Goal: Information Seeking & Learning: Check status

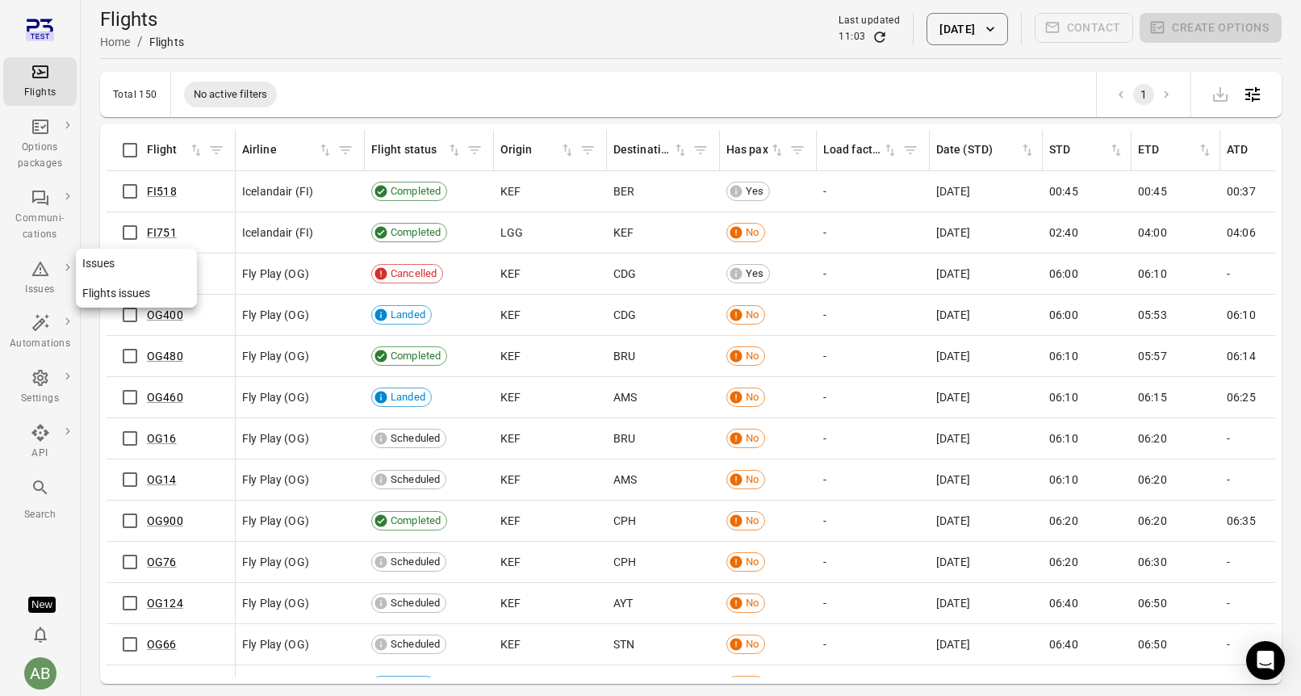
click at [41, 273] on icon "Main navigation" at bounding box center [40, 268] width 19 height 19
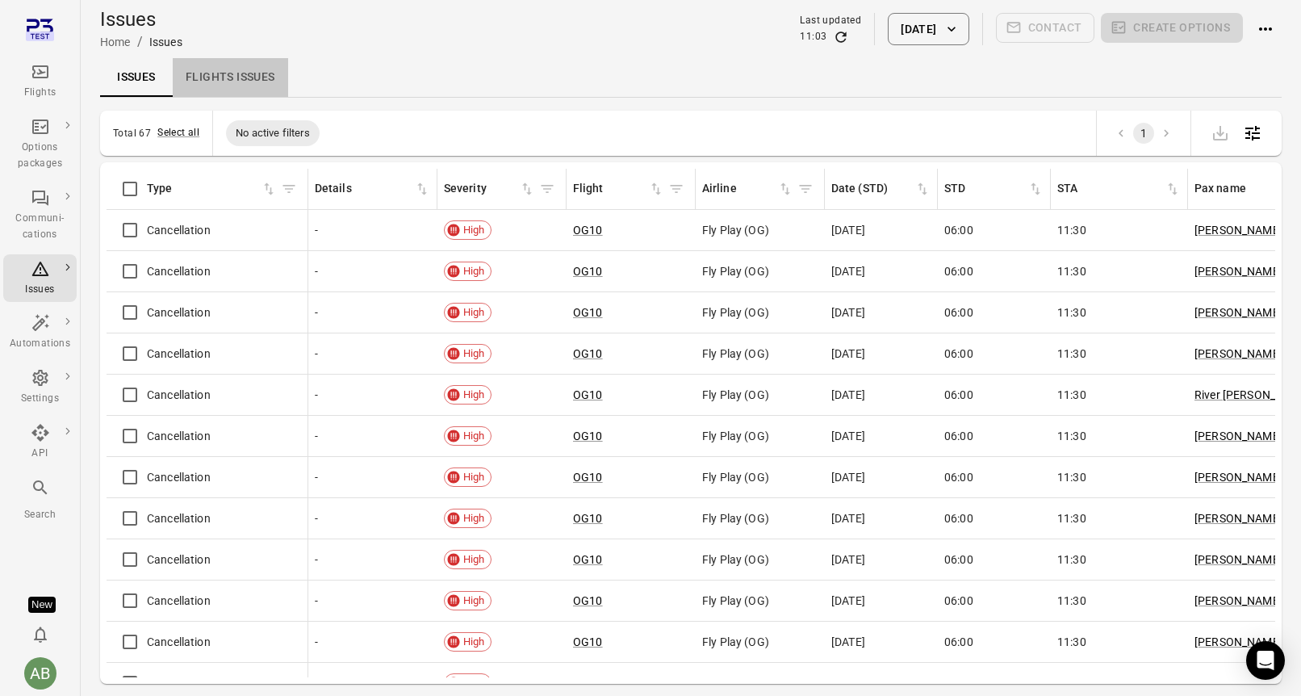
click at [228, 80] on link "Flights issues" at bounding box center [230, 77] width 115 height 39
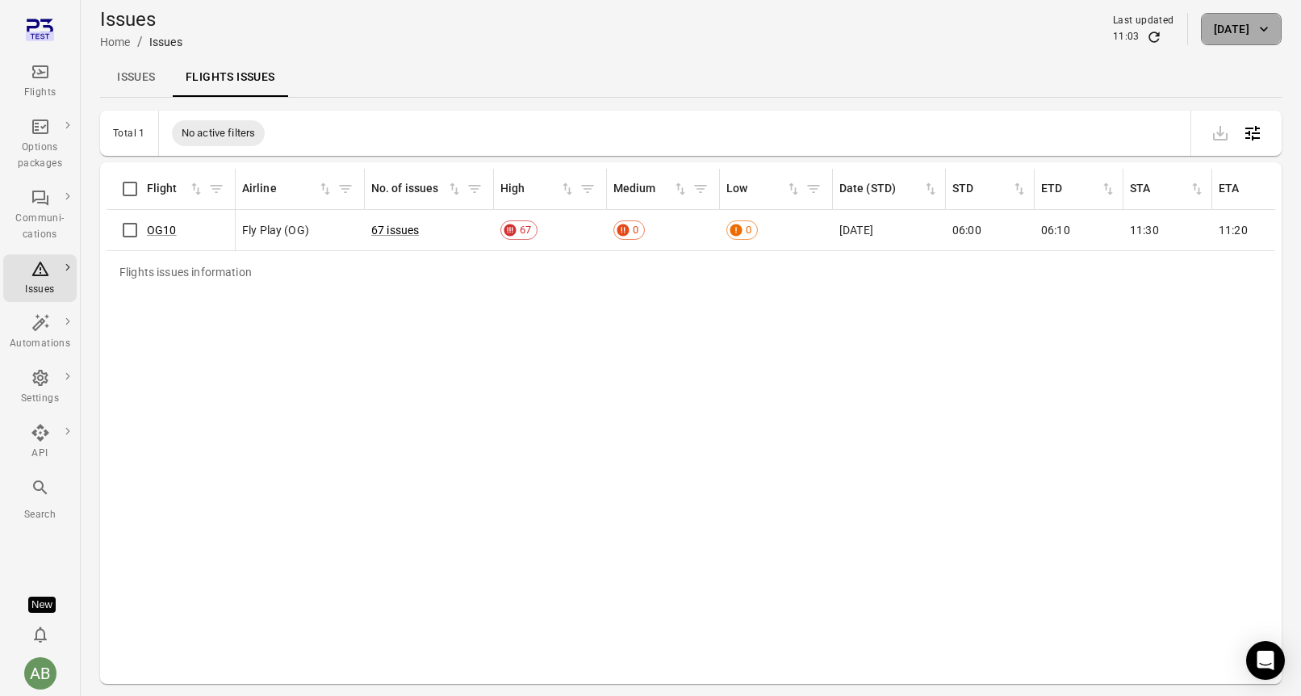
click at [1230, 27] on button "[DATE]" at bounding box center [1241, 29] width 81 height 32
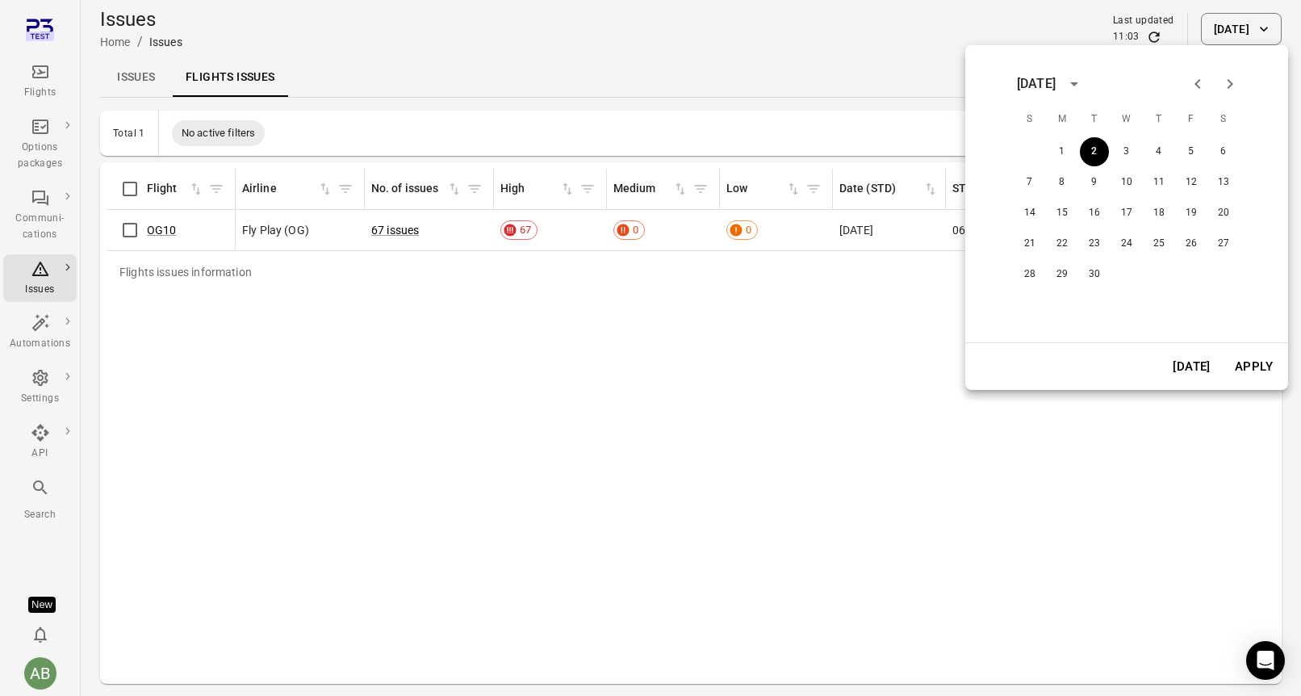
click at [1197, 88] on icon "Previous month" at bounding box center [1197, 83] width 19 height 19
click at [1188, 153] on button "1" at bounding box center [1191, 151] width 29 height 29
click at [1225, 273] on button "30" at bounding box center [1223, 274] width 29 height 29
click at [1224, 31] on div at bounding box center [650, 348] width 1301 height 696
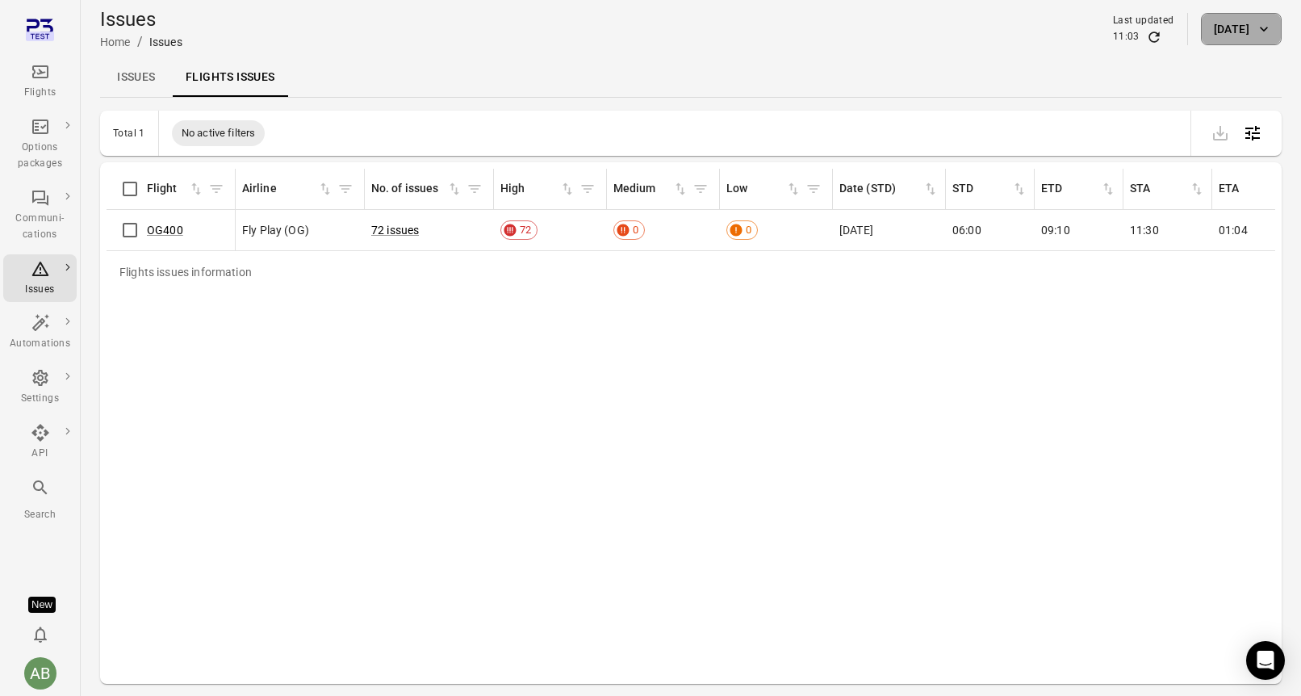
click at [1264, 27] on icon "button" at bounding box center [1264, 29] width 16 height 16
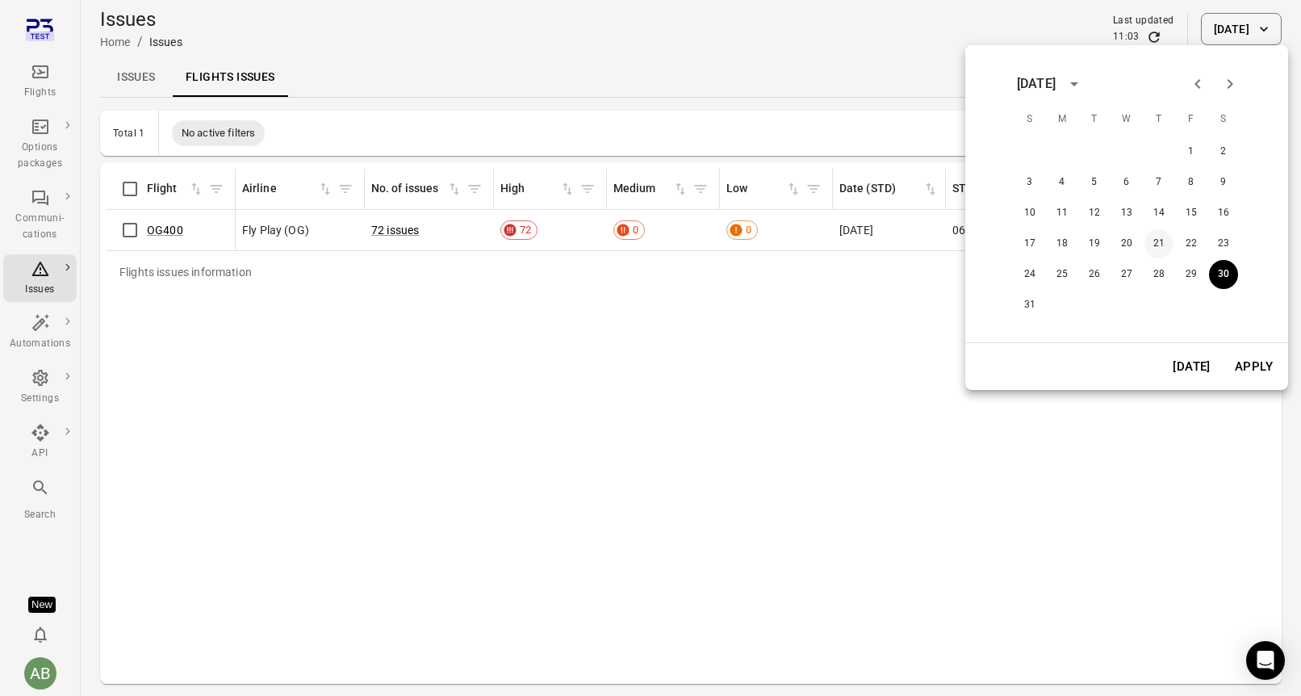
click at [1158, 243] on button "21" at bounding box center [1158, 243] width 29 height 29
click at [1236, 377] on button "Apply" at bounding box center [1254, 366] width 56 height 34
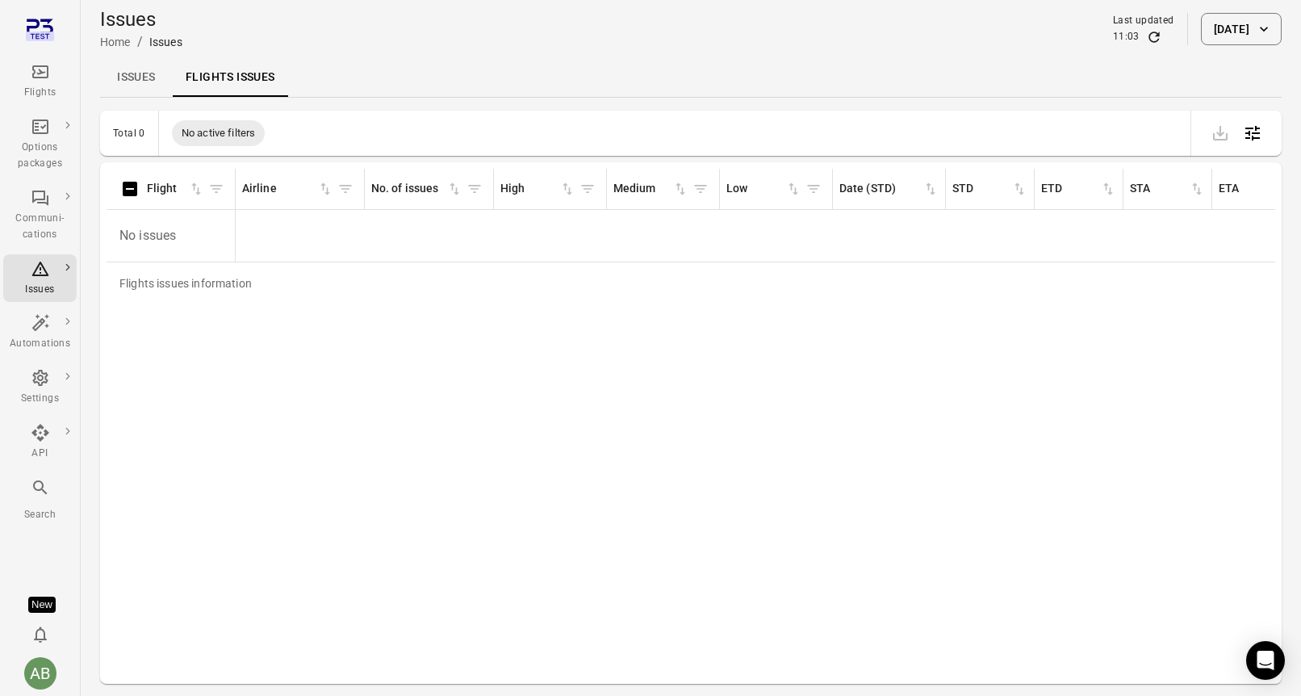
click at [1262, 31] on icon "button" at bounding box center [1264, 29] width 16 height 16
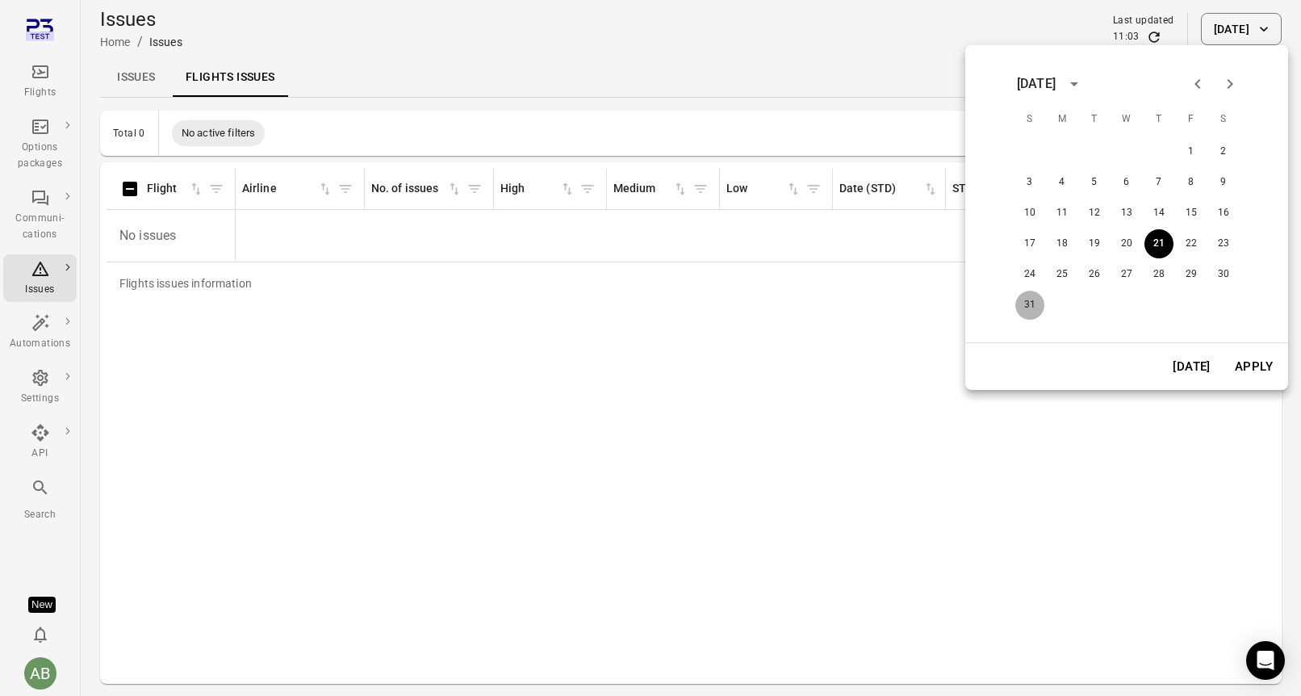
click at [1026, 303] on button "31" at bounding box center [1029, 305] width 29 height 29
click at [1258, 369] on button "Apply" at bounding box center [1254, 366] width 56 height 34
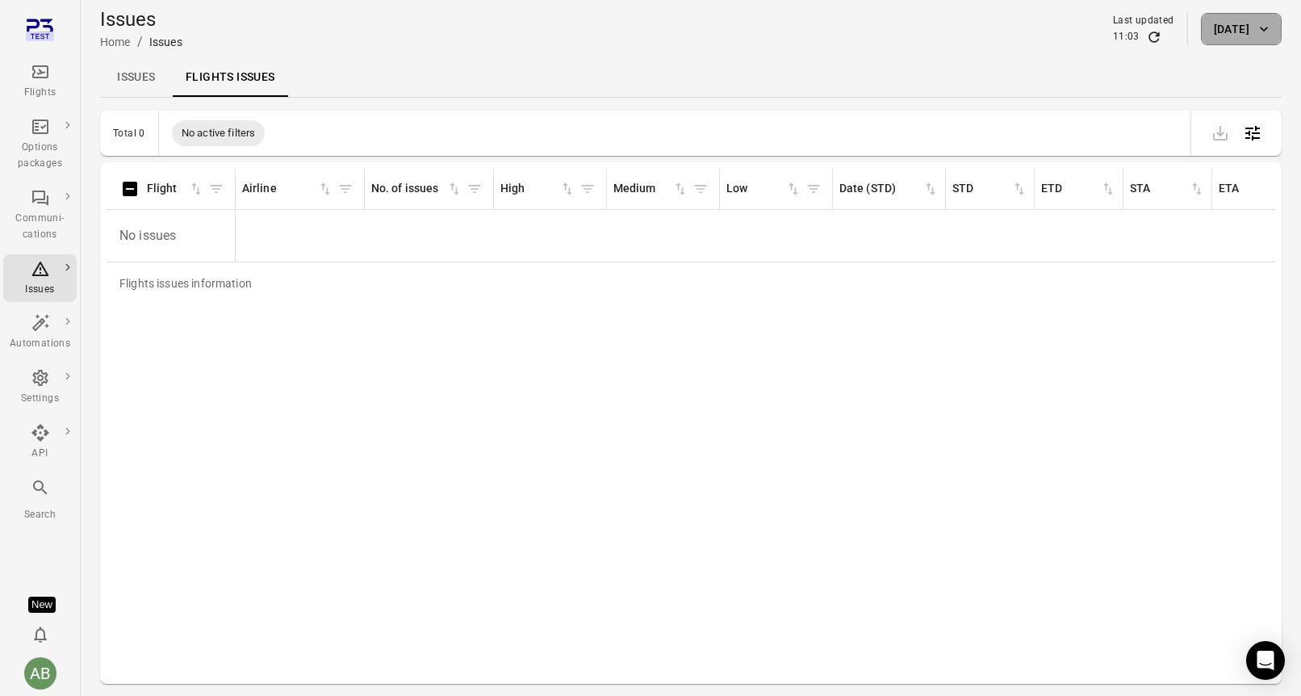
click at [1270, 35] on icon "button" at bounding box center [1264, 29] width 16 height 16
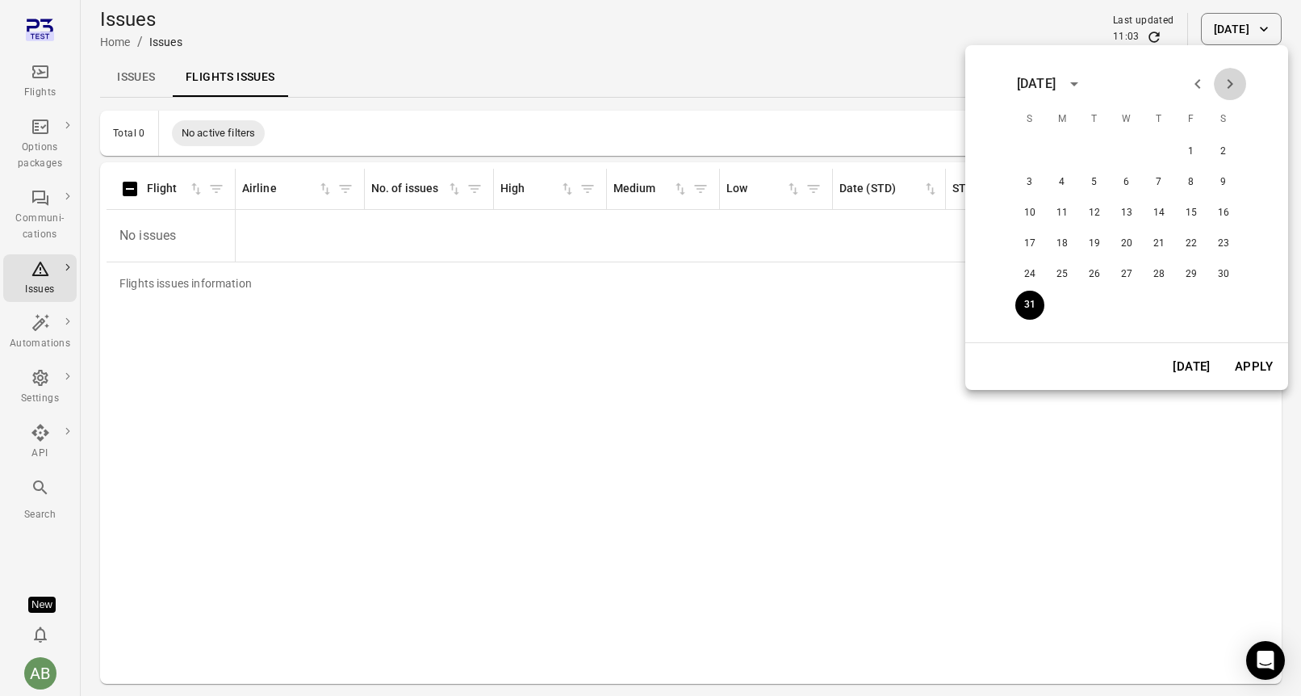
click at [1229, 84] on icon "Next month" at bounding box center [1229, 83] width 19 height 19
click at [1095, 153] on button "2" at bounding box center [1094, 151] width 29 height 29
click at [1236, 367] on button "Apply" at bounding box center [1254, 366] width 56 height 34
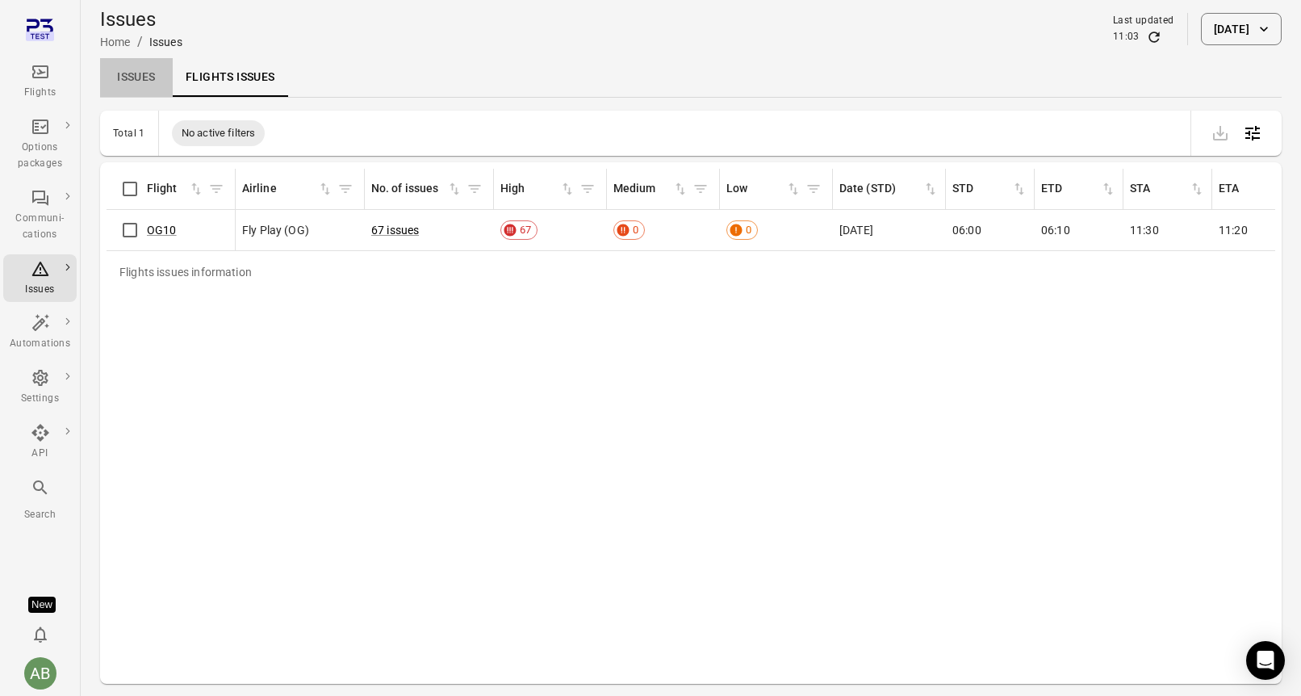
click at [134, 80] on link "Issues" at bounding box center [136, 77] width 73 height 39
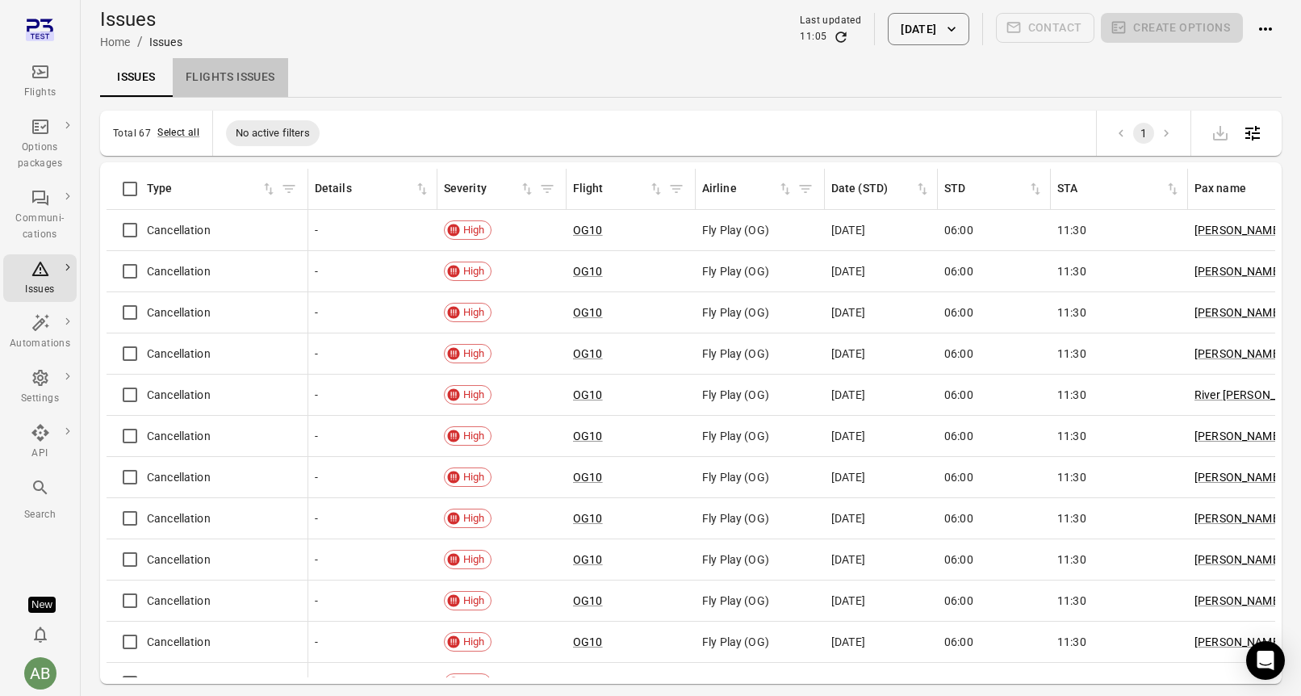
click at [250, 75] on link "Flights issues" at bounding box center [230, 77] width 115 height 39
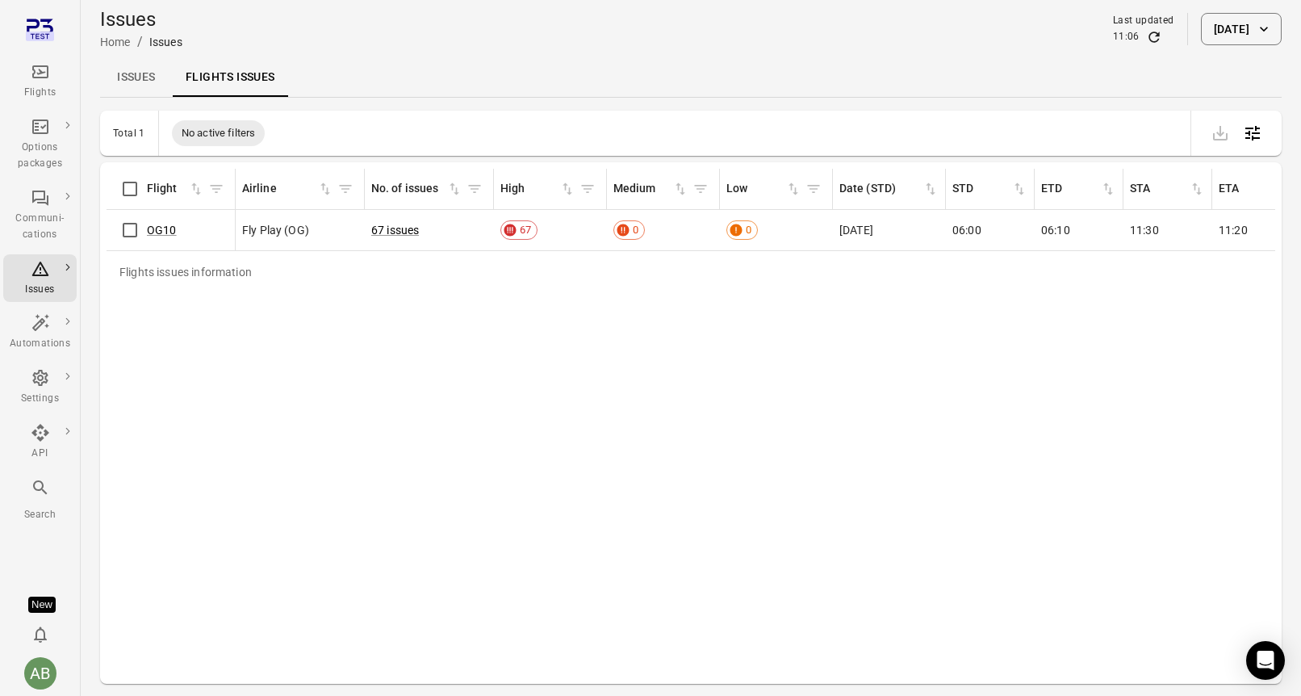
click at [232, 133] on span "No active filters" at bounding box center [219, 133] width 94 height 16
click at [1255, 133] on icon "Open table configuration" at bounding box center [1252, 133] width 15 height 15
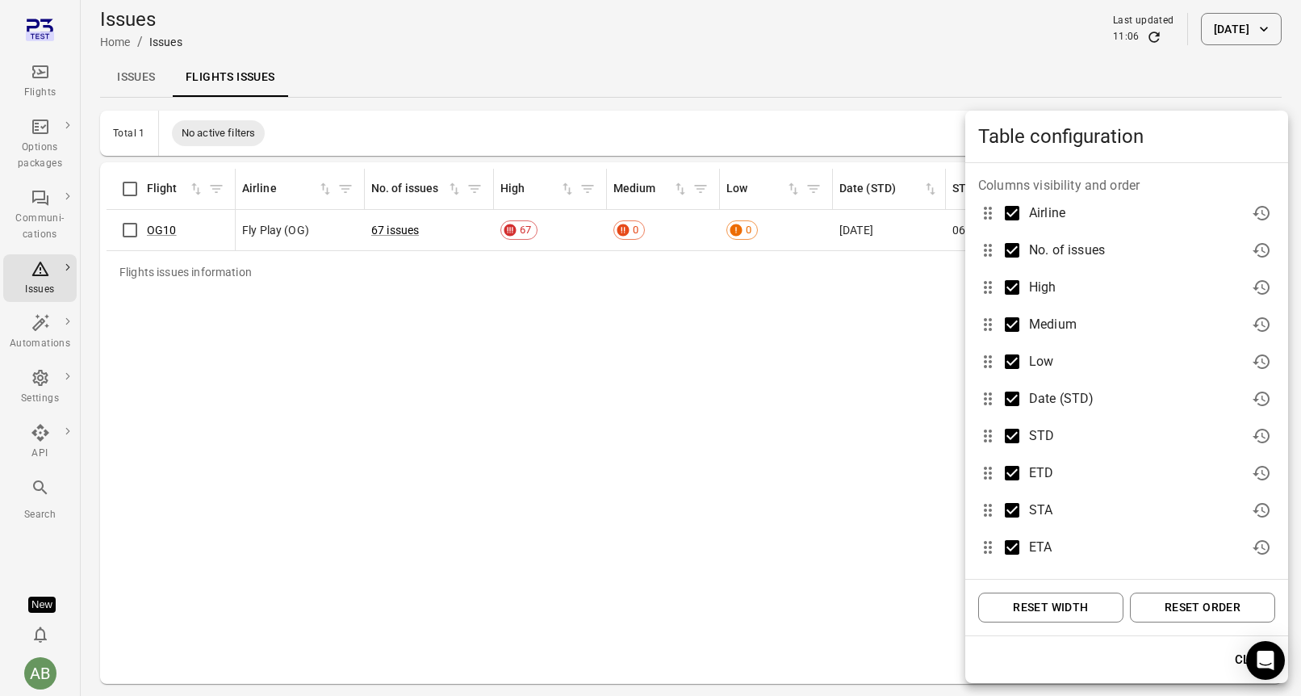
click at [786, 33] on div at bounding box center [650, 348] width 1301 height 696
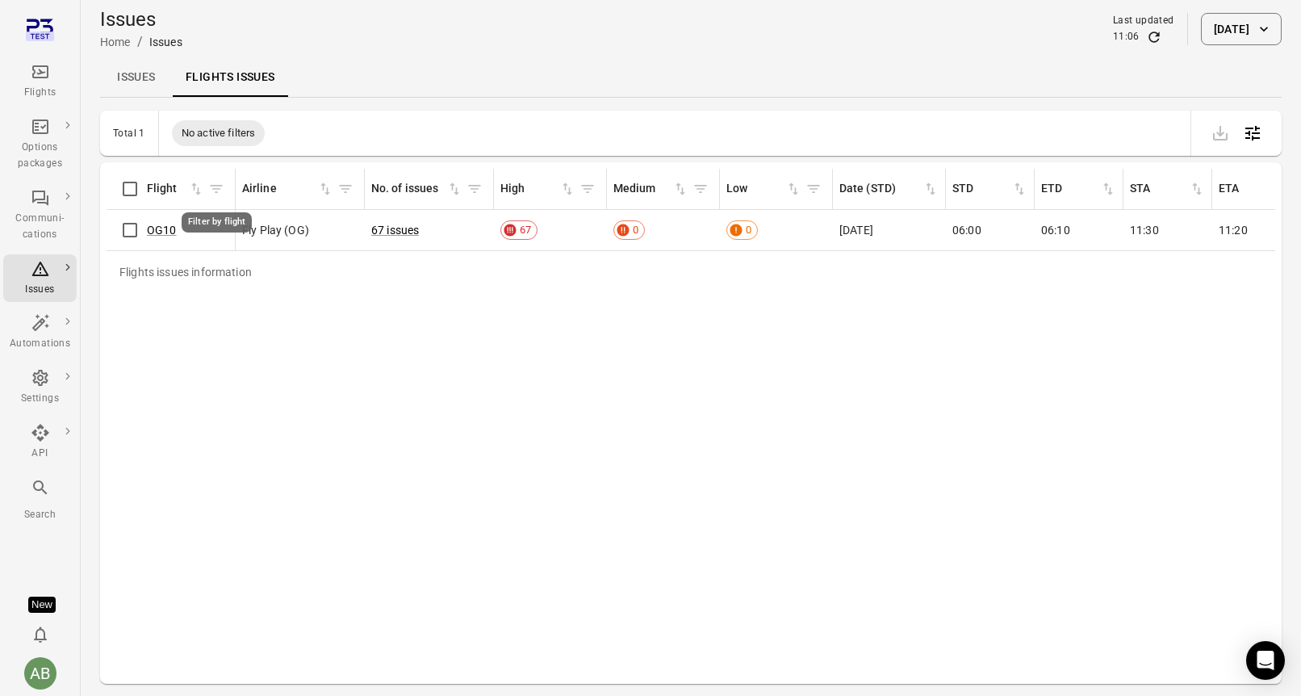
click at [217, 190] on icon "Filter by flight" at bounding box center [216, 189] width 16 height 16
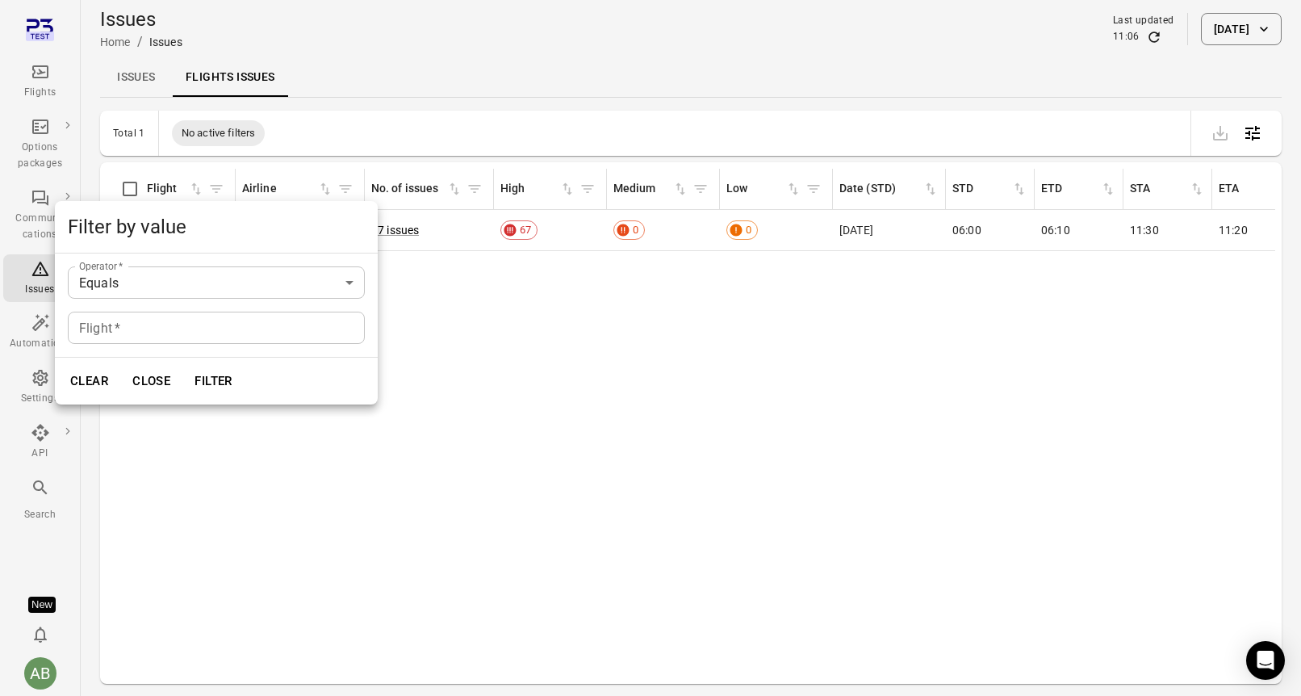
click at [437, 91] on div at bounding box center [650, 348] width 1301 height 696
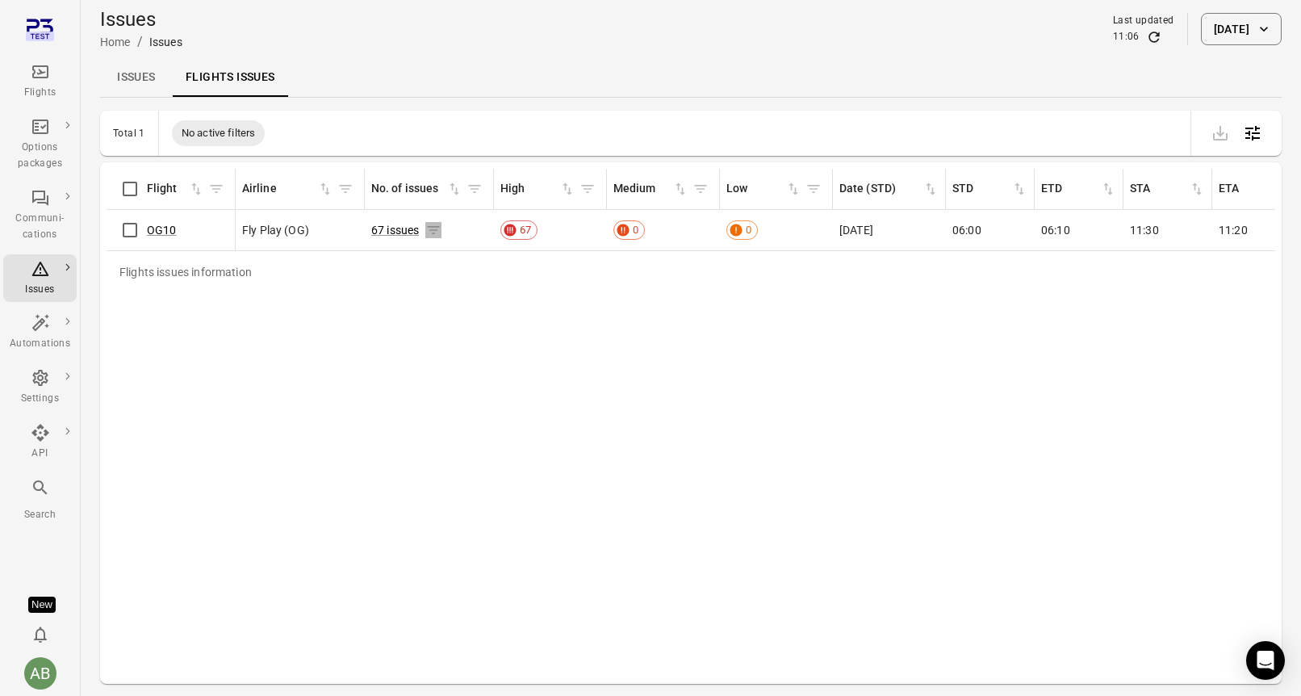
click at [437, 228] on icon "Flights issues information" at bounding box center [433, 230] width 16 height 16
click at [475, 190] on icon "Filter by no. of issues" at bounding box center [475, 189] width 16 height 16
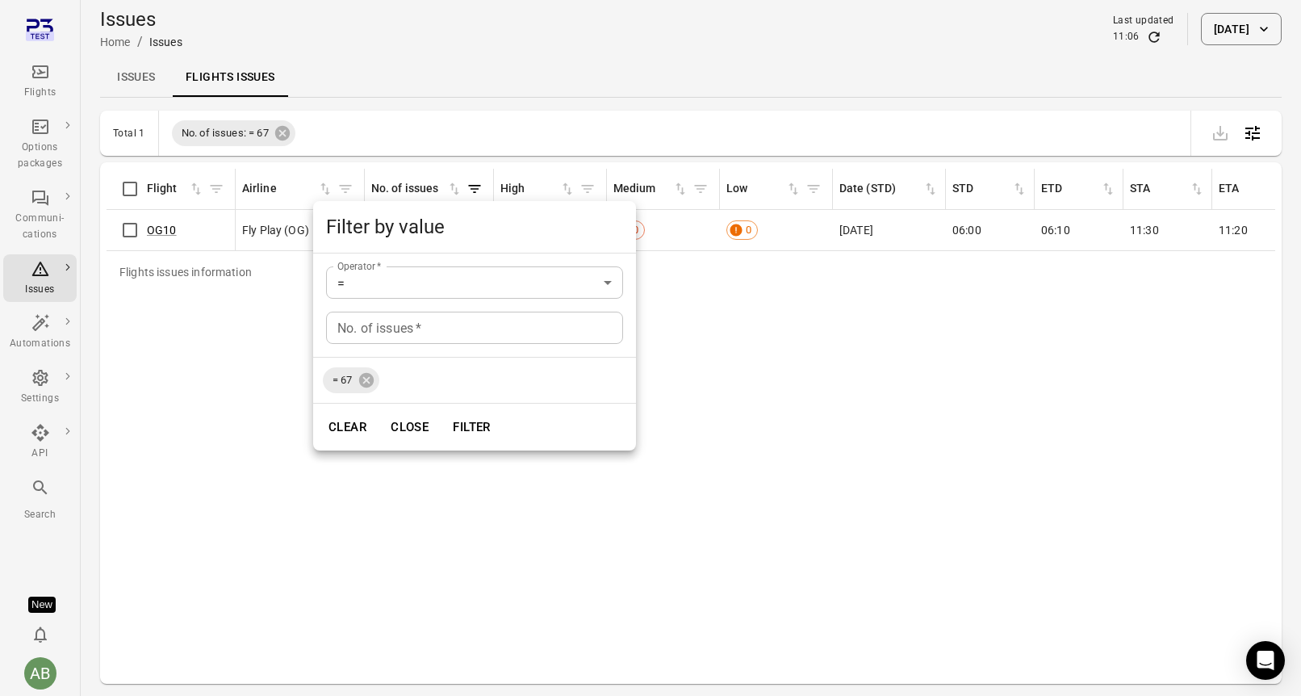
click at [489, 57] on div at bounding box center [650, 348] width 1301 height 696
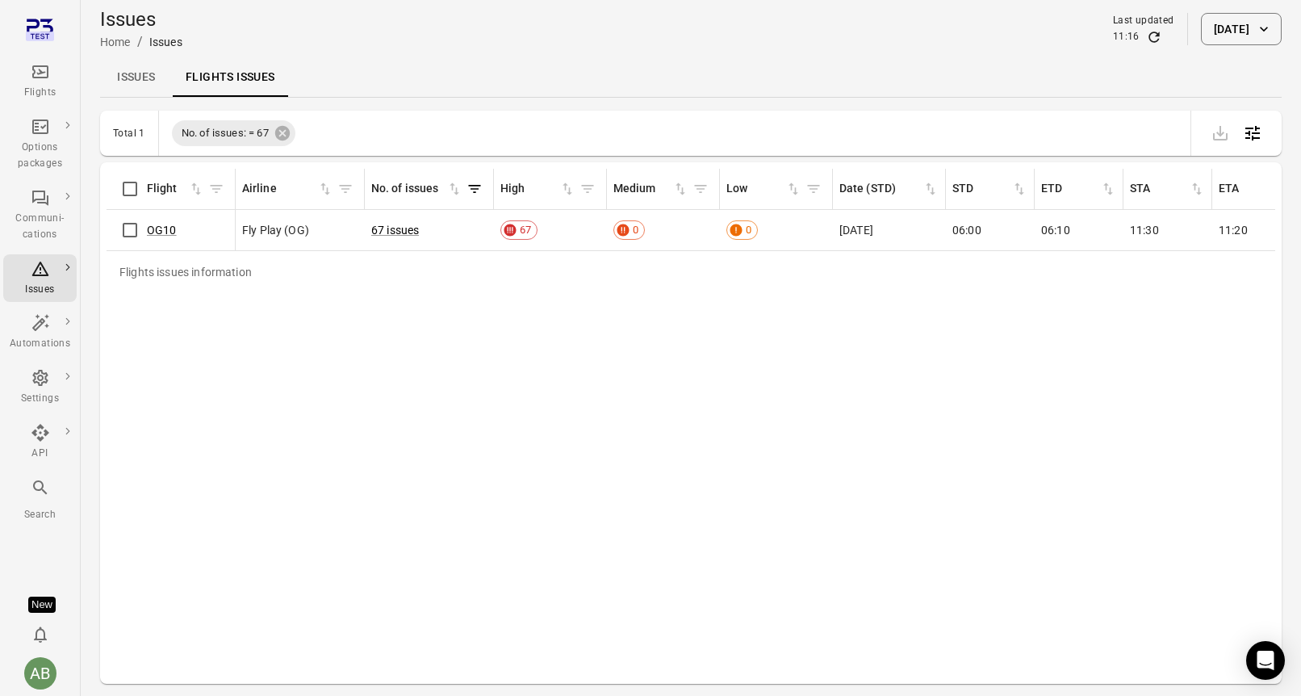
click at [136, 72] on link "Issues" at bounding box center [136, 77] width 73 height 39
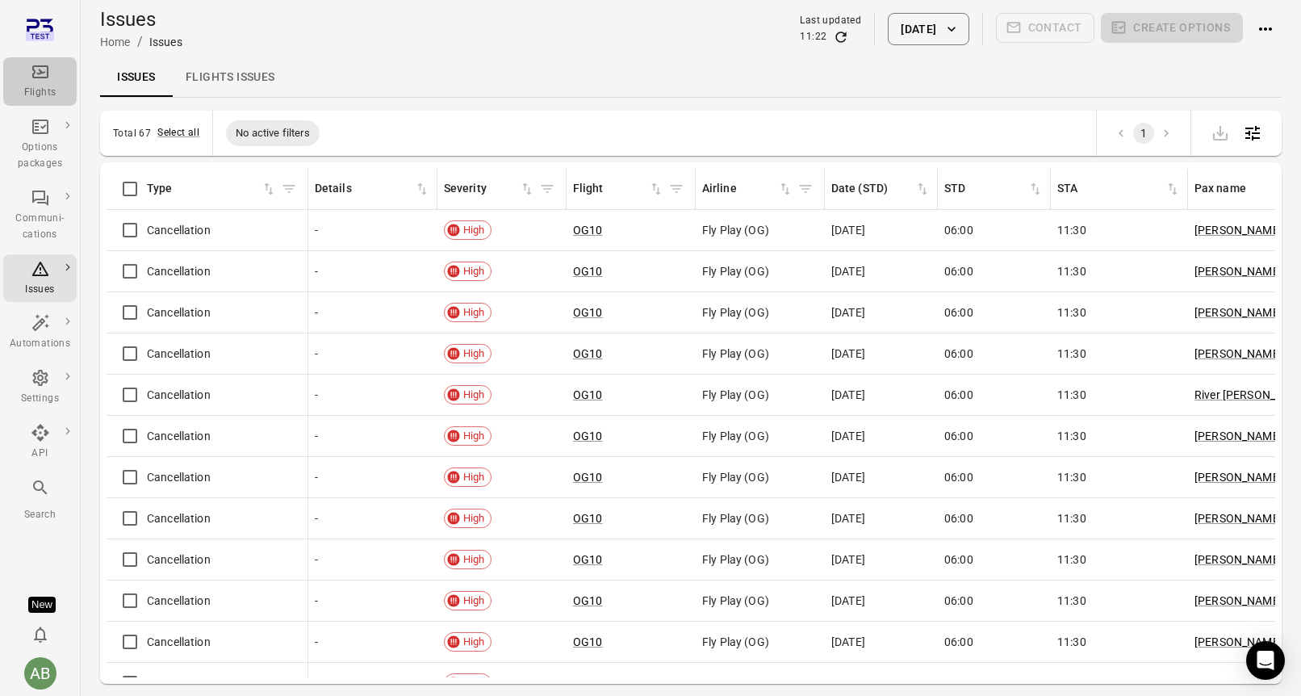
click at [41, 84] on div "Flights" at bounding box center [40, 81] width 61 height 39
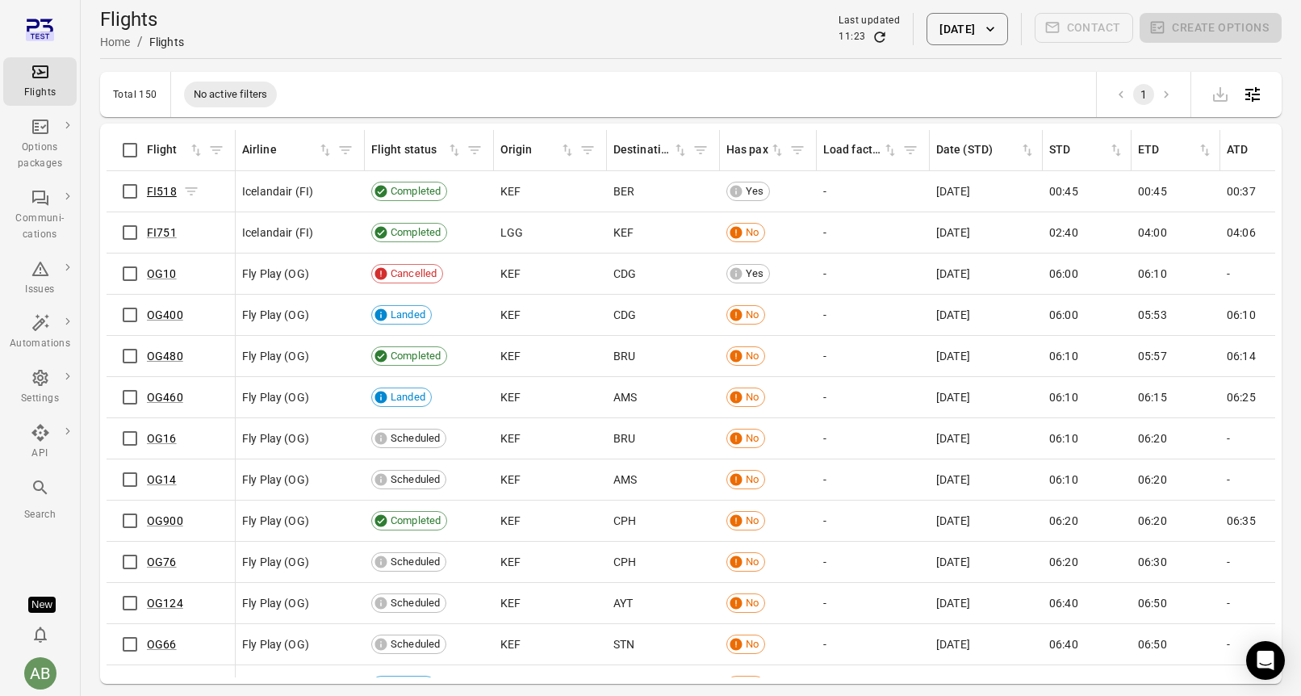
click at [165, 190] on link "FI518" at bounding box center [162, 191] width 30 height 13
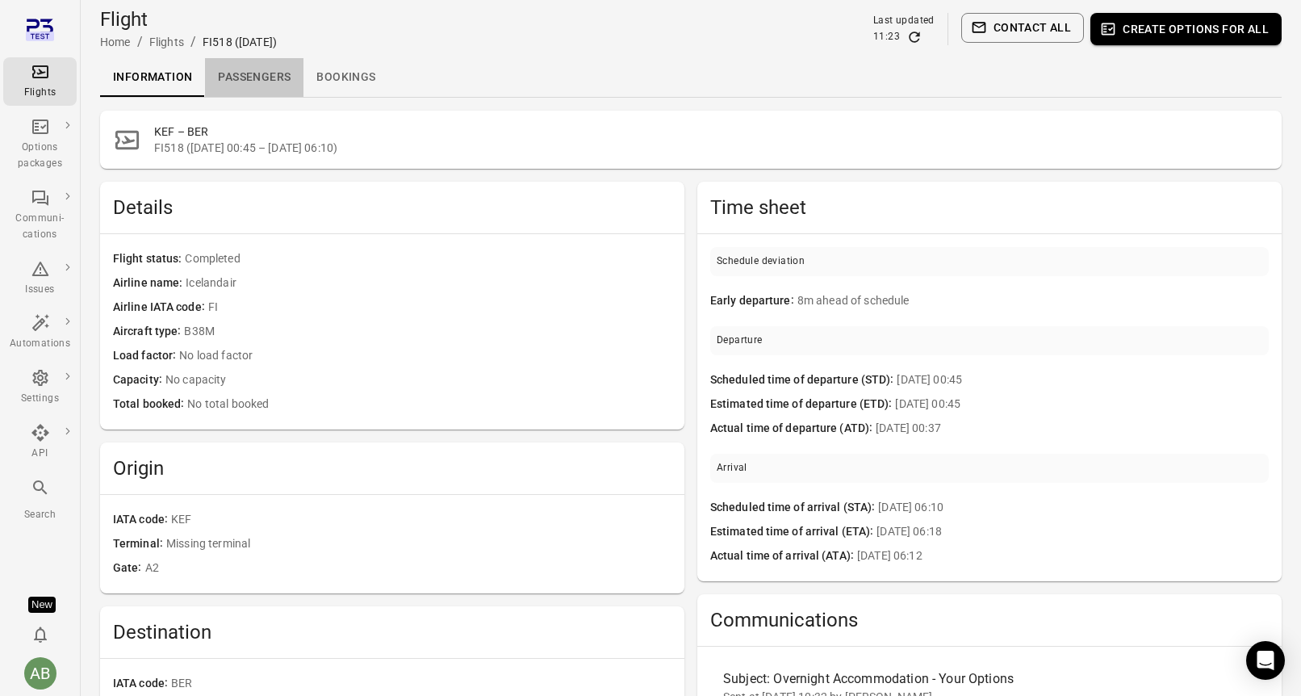
click at [238, 70] on link "Passengers" at bounding box center [254, 77] width 98 height 39
